Goal: Task Accomplishment & Management: Manage account settings

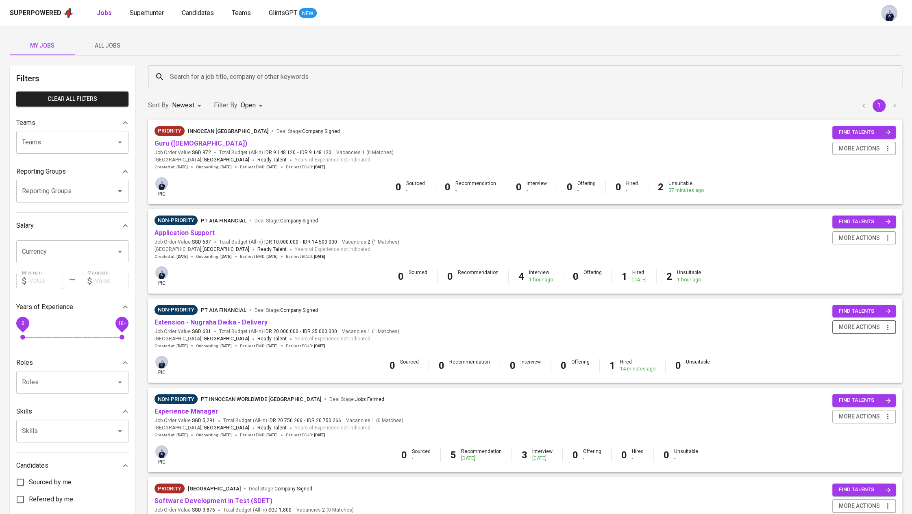
click at [862, 329] on span "more actions" at bounding box center [859, 327] width 41 height 10
click at [844, 385] on div "Close Job" at bounding box center [853, 386] width 72 height 9
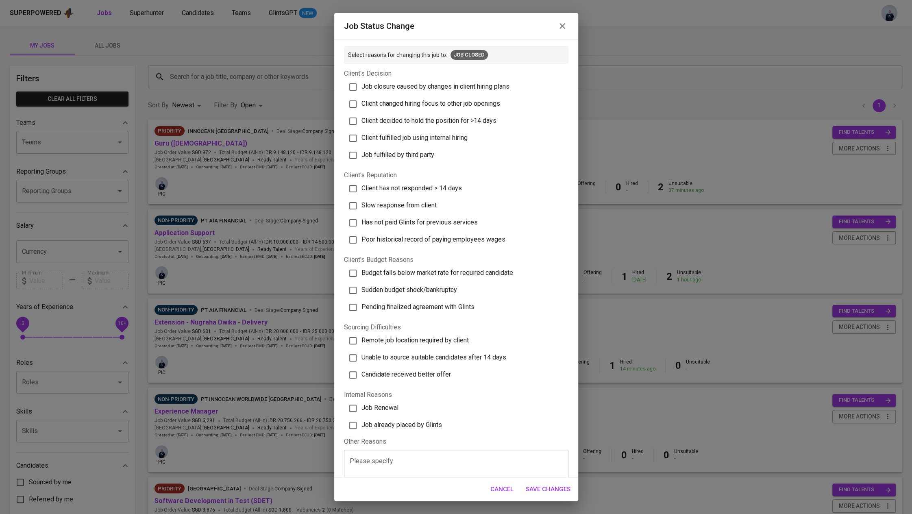
click at [427, 421] on span "Job already placed by Glints" at bounding box center [401, 425] width 80 height 8
click at [361, 420] on input "Job already placed by Glints" at bounding box center [352, 425] width 17 height 17
checkbox input "true"
click at [558, 488] on span "Save Changes" at bounding box center [548, 489] width 45 height 11
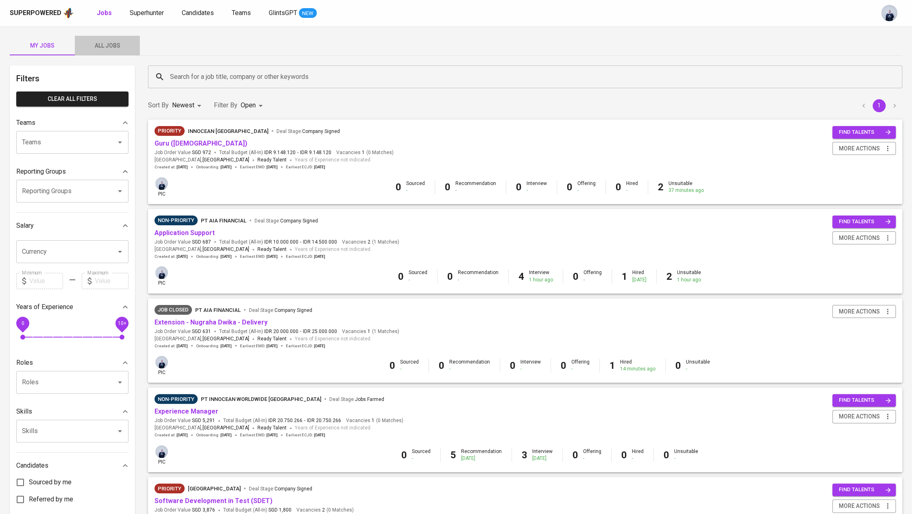
click at [109, 42] on span "All Jobs" at bounding box center [107, 46] width 55 height 10
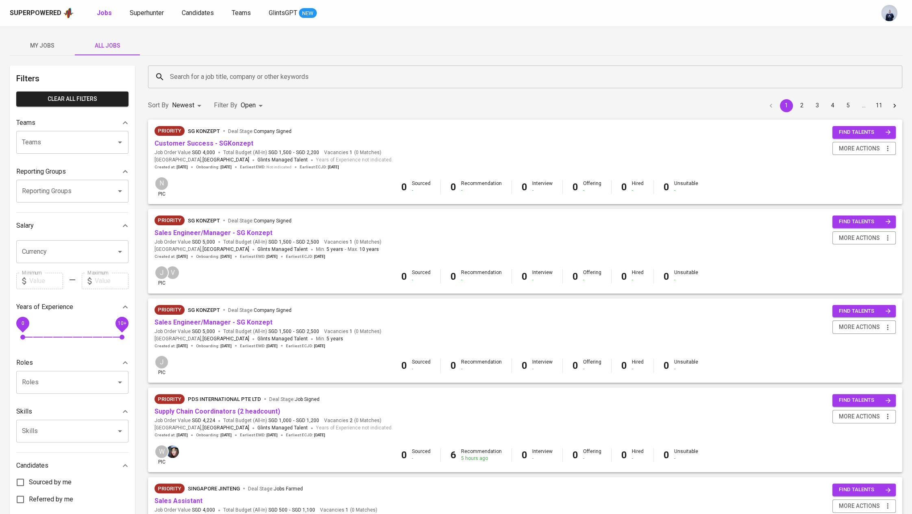
click at [277, 89] on div at bounding box center [456, 257] width 912 height 514
click at [63, 141] on input "Teams" at bounding box center [61, 142] width 82 height 15
click at [80, 165] on li "Pod Annisa" at bounding box center [72, 165] width 112 height 15
type input "[PERSON_NAME]"
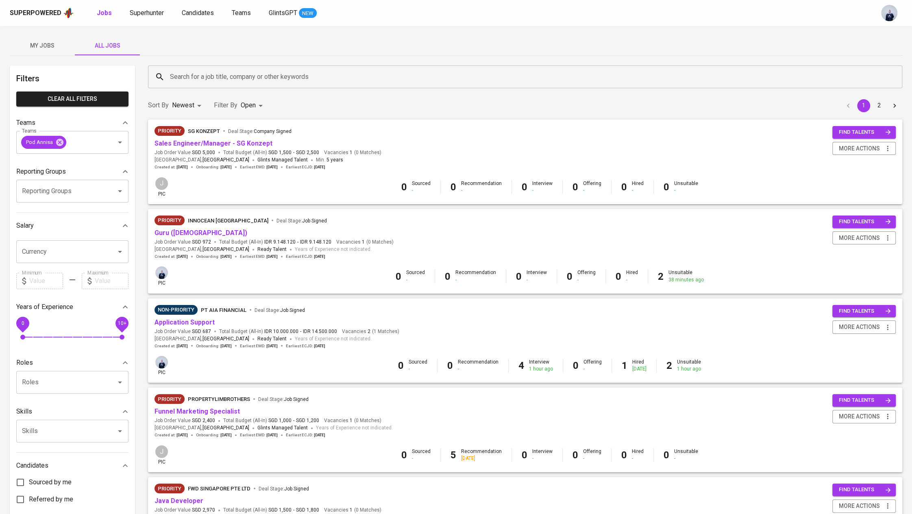
click at [349, 49] on div "My Jobs All Jobs" at bounding box center [456, 46] width 892 height 20
